Goal: Communication & Community: Answer question/provide support

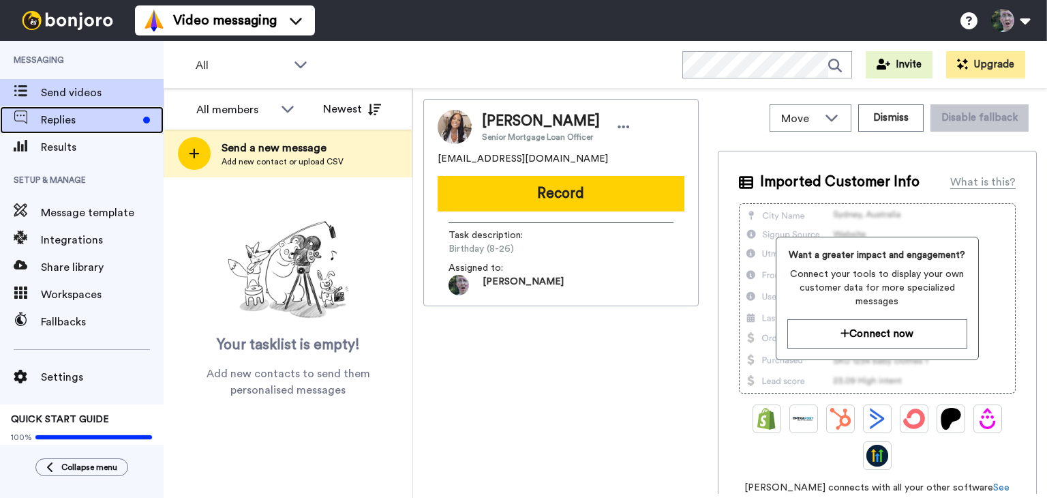
click at [76, 119] on span "Replies" at bounding box center [89, 120] width 97 height 16
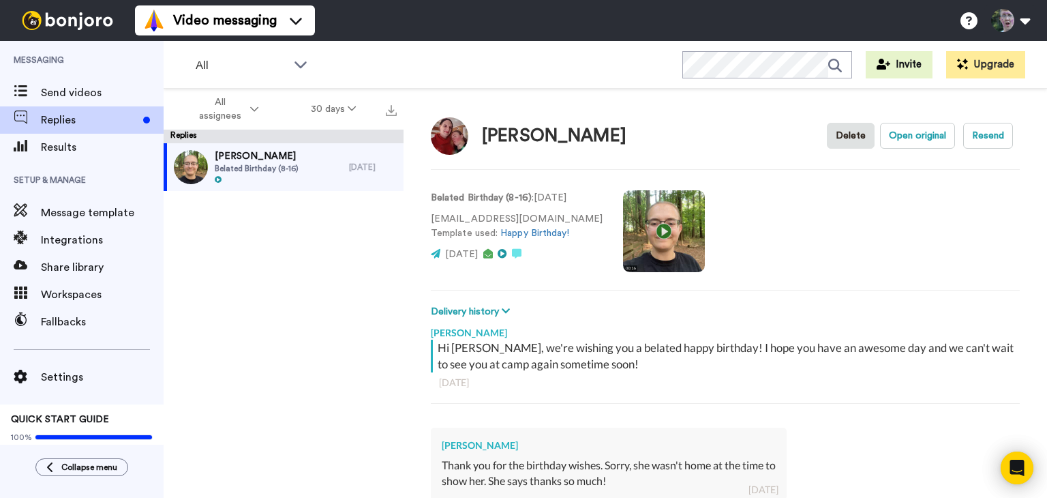
click at [875, 244] on div "Belated Birthday (8-16) : 29 days ago meganterbeek@gmail.com Template used: Hap…" at bounding box center [725, 229] width 589 height 93
click at [312, 154] on div "Kenzie Terbeek Belated Birthday (8-16)" at bounding box center [256, 167] width 185 height 48
type textarea "x"
click at [102, 148] on span "Results" at bounding box center [102, 147] width 123 height 16
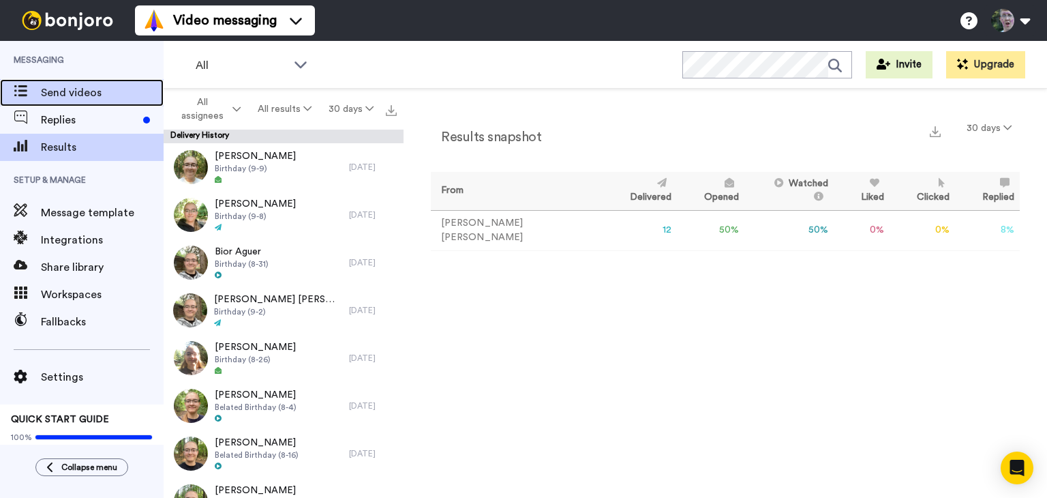
click at [93, 101] on div "Send videos" at bounding box center [82, 92] width 164 height 27
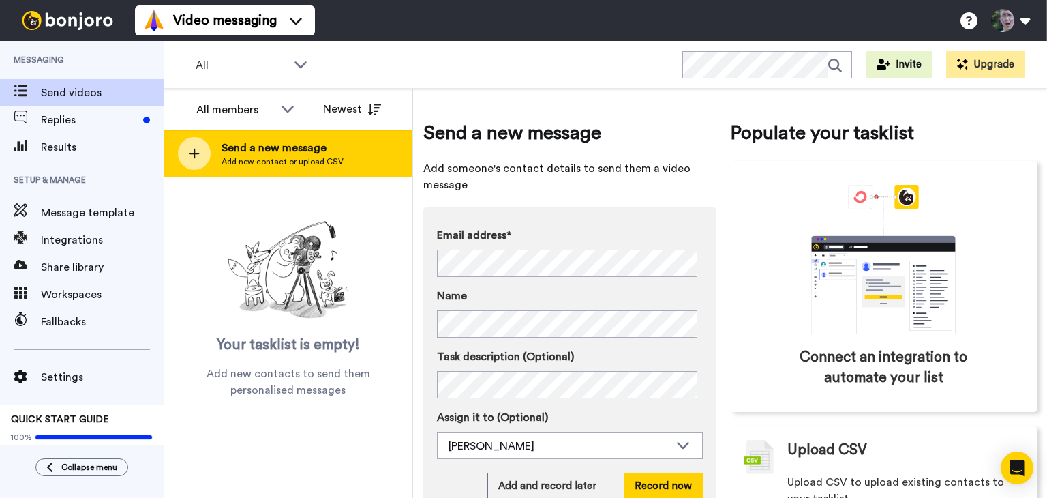
click at [282, 148] on span "Send a new message" at bounding box center [283, 148] width 122 height 16
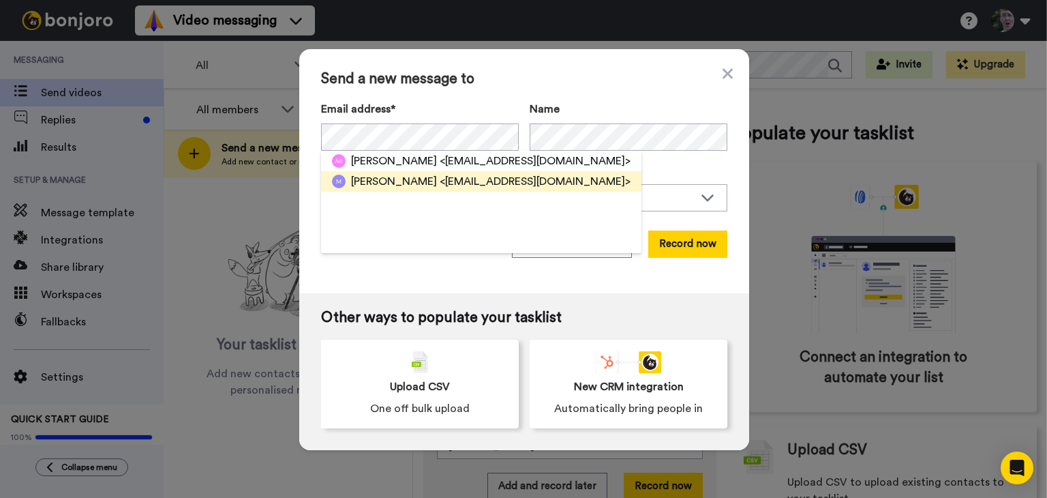
click at [372, 181] on span "Aliyah Hubbard" at bounding box center [394, 181] width 86 height 16
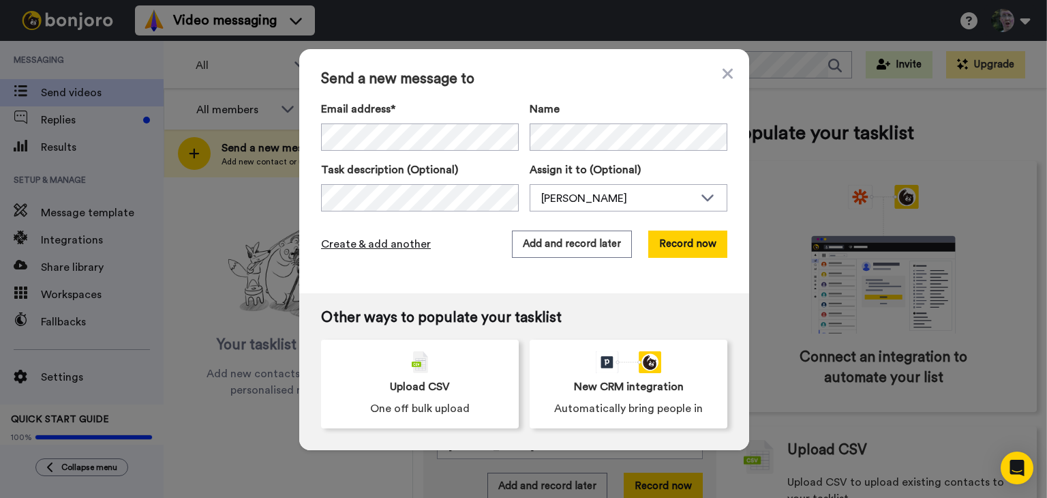
click at [404, 244] on span "Create & add another" at bounding box center [376, 244] width 110 height 16
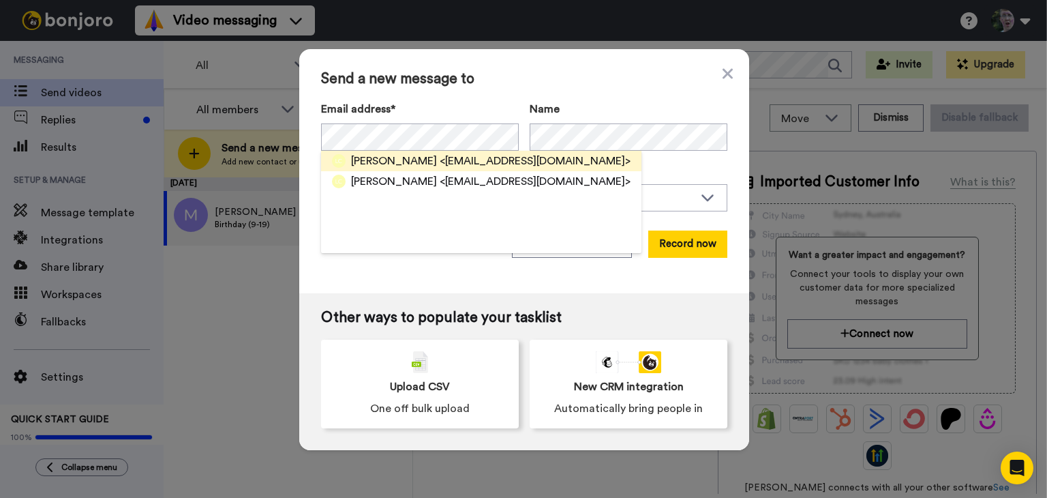
click at [440, 160] on span "<amikay94@gmail.com>" at bounding box center [535, 161] width 191 height 16
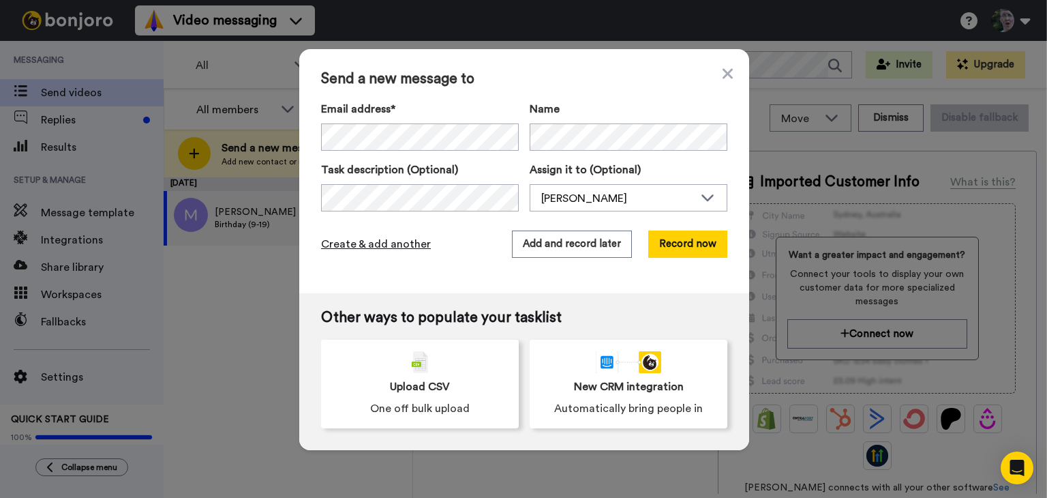
click at [387, 240] on span "Create & add another" at bounding box center [376, 244] width 110 height 16
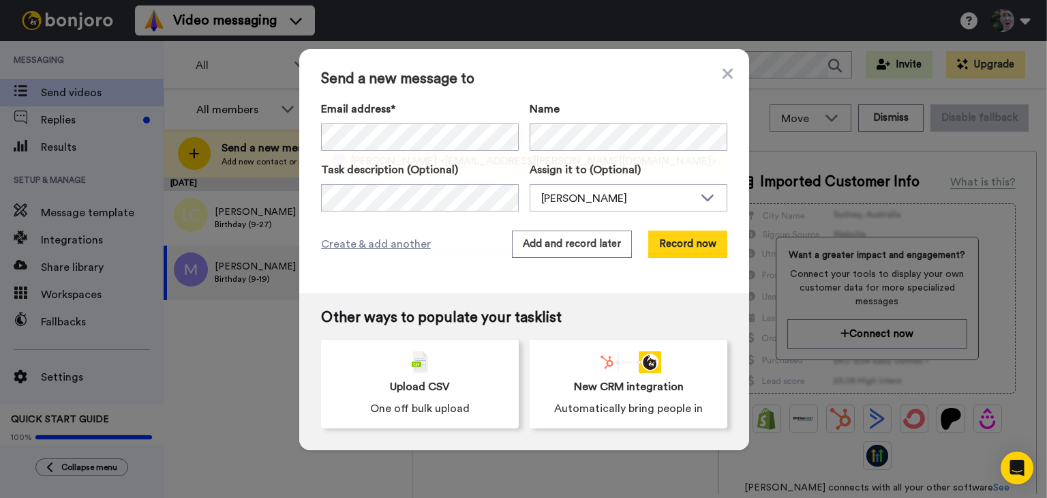
click at [406, 157] on span "[PERSON_NAME]" at bounding box center [394, 161] width 86 height 16
click at [384, 245] on span "Create & add another" at bounding box center [376, 244] width 110 height 16
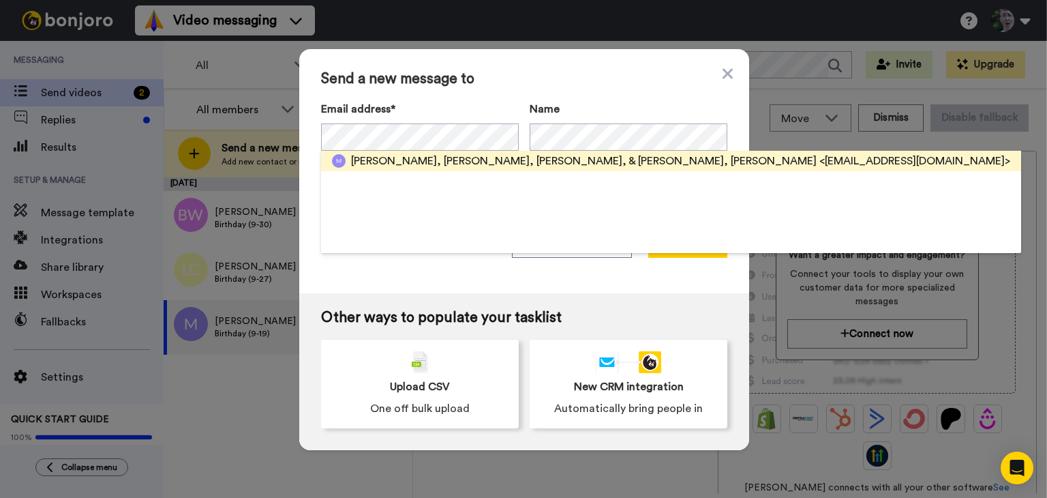
click at [399, 163] on span "Maranda, Arly, Amos, & Aaron Morris, Zerbe, Lovenson" at bounding box center [584, 161] width 466 height 16
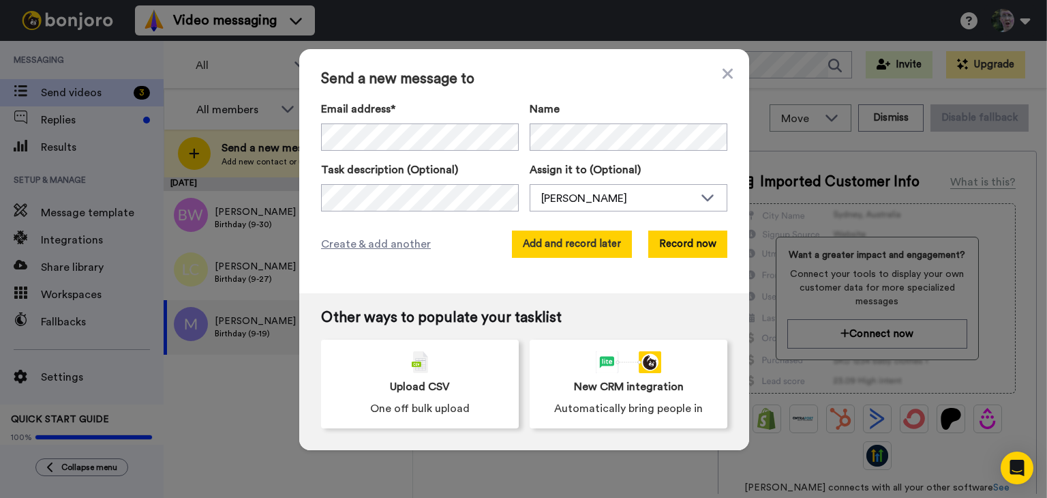
click at [573, 243] on button "Add and record later" at bounding box center [572, 243] width 120 height 27
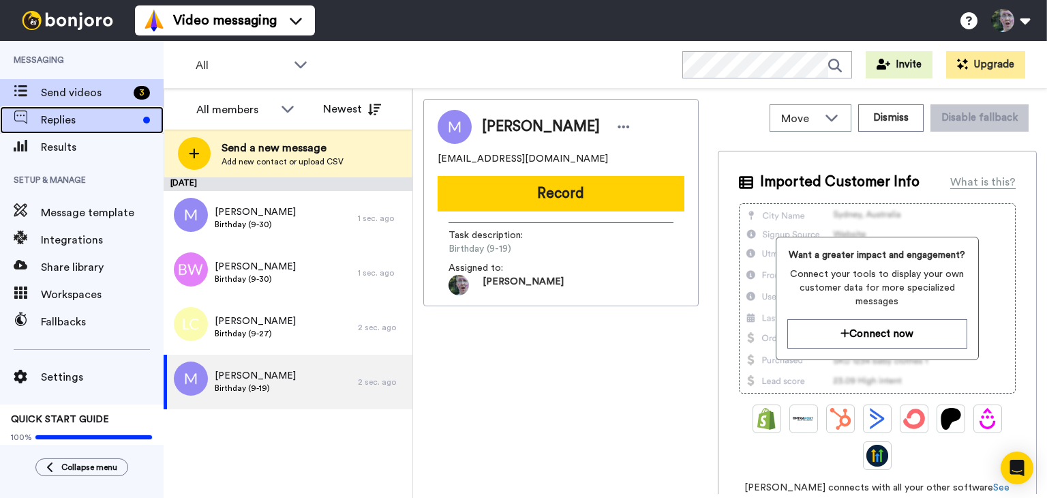
click at [79, 119] on span "Replies" at bounding box center [89, 120] width 97 height 16
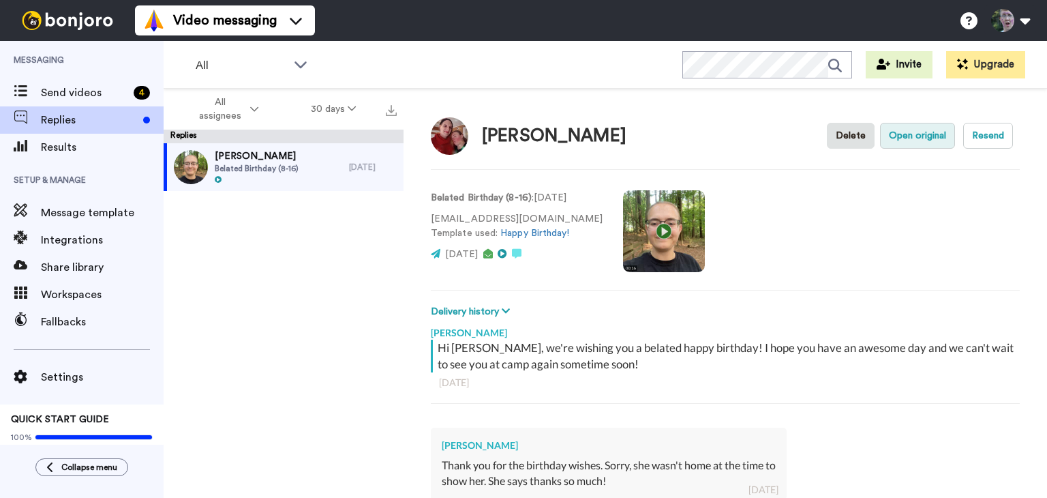
click at [906, 138] on button "Open original" at bounding box center [917, 136] width 75 height 26
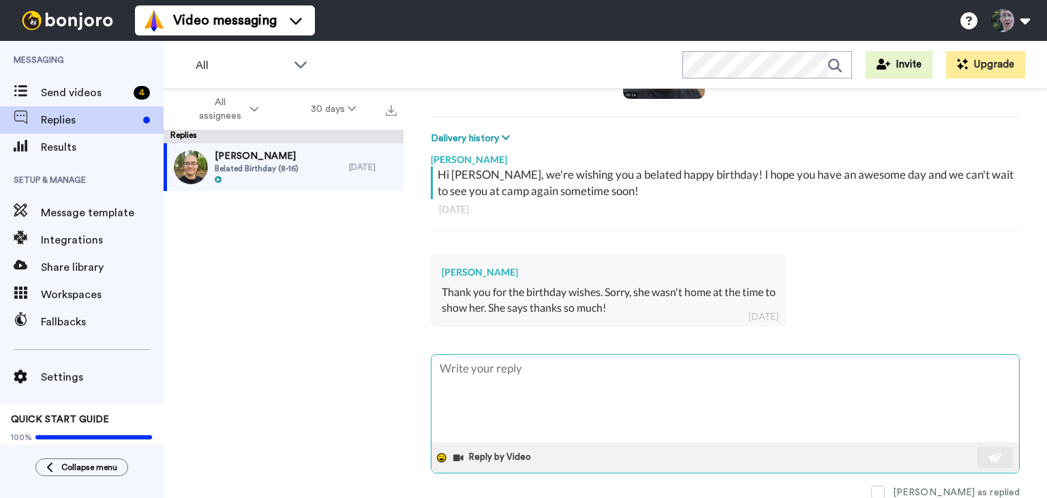
click at [441, 457] on icon at bounding box center [442, 458] width 10 height 10
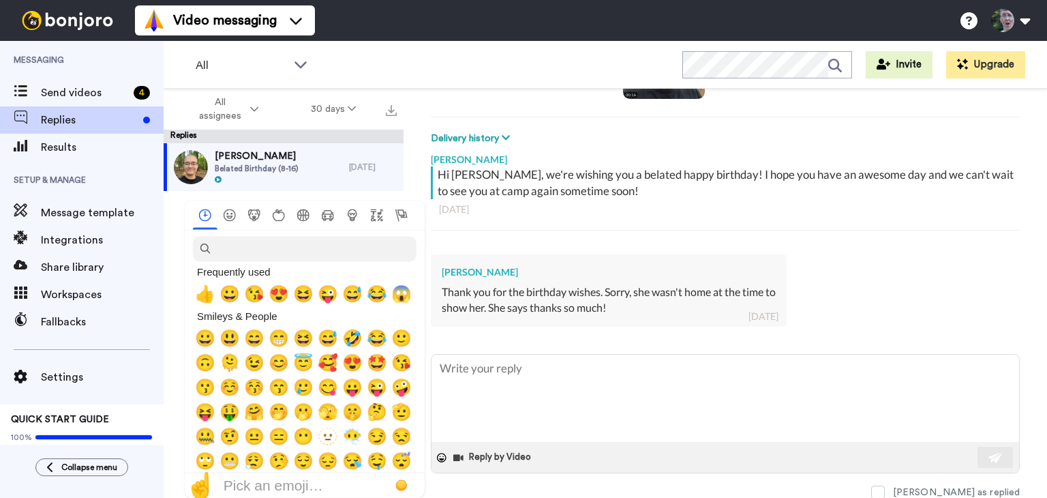
click at [654, 335] on div "[PERSON_NAME] Hi [PERSON_NAME], we're wishing you a belated happy birthday! I h…" at bounding box center [725, 243] width 589 height 194
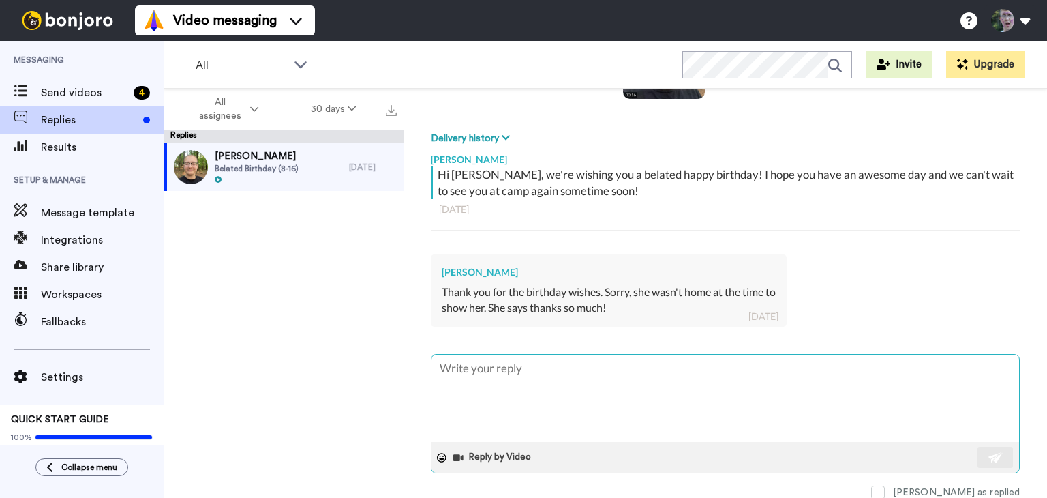
click at [608, 381] on textarea at bounding box center [726, 398] width 588 height 87
click at [653, 327] on div "Kenzie Terbeek Thank you for the birthday wishes. Sorry, she wasn't home at the…" at bounding box center [725, 288] width 589 height 89
click at [885, 489] on span at bounding box center [878, 492] width 14 height 14
type textarea "x"
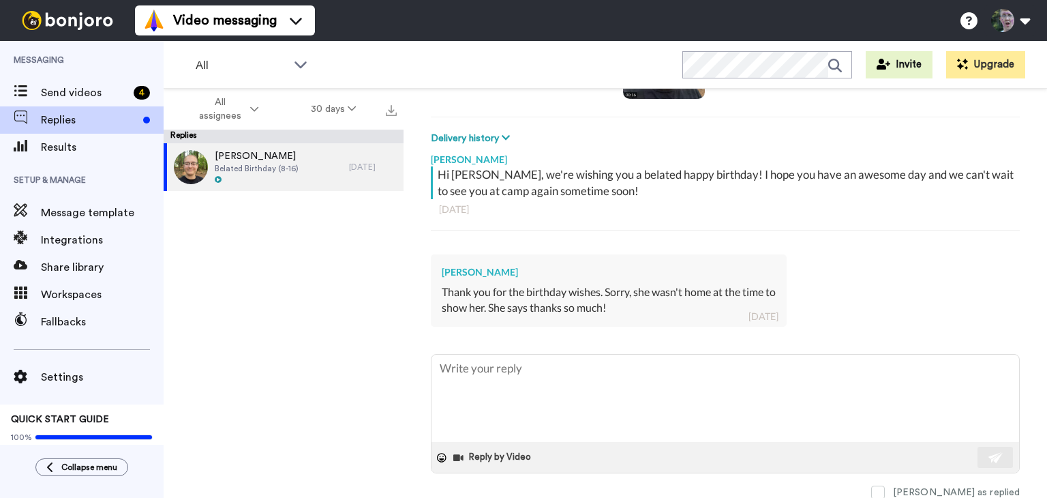
scroll to position [0, 0]
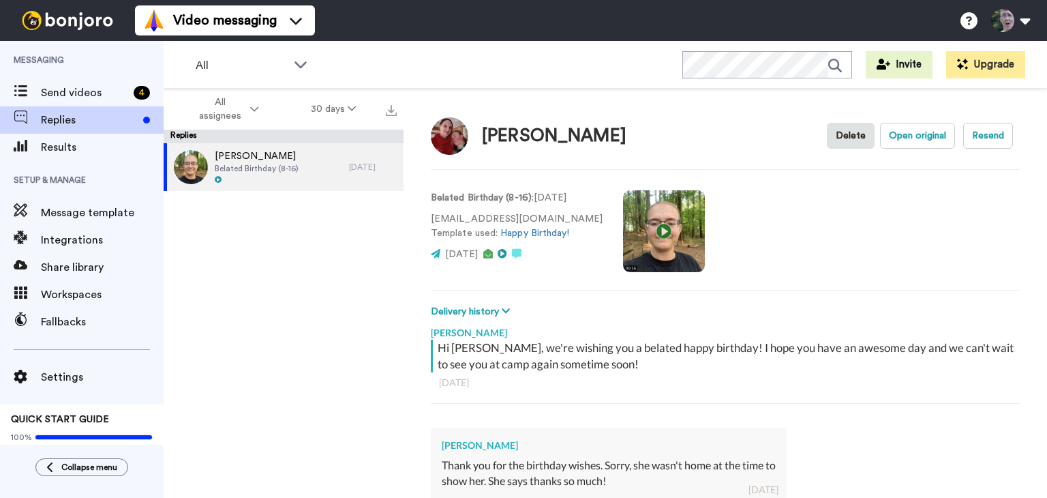
click at [293, 295] on div "Kenzie Terbeek Belated Birthday (8-16) 13 days ago" at bounding box center [284, 324] width 240 height 363
click at [69, 89] on span "Send videos" at bounding box center [84, 93] width 87 height 16
